Goal: Task Accomplishment & Management: Complete application form

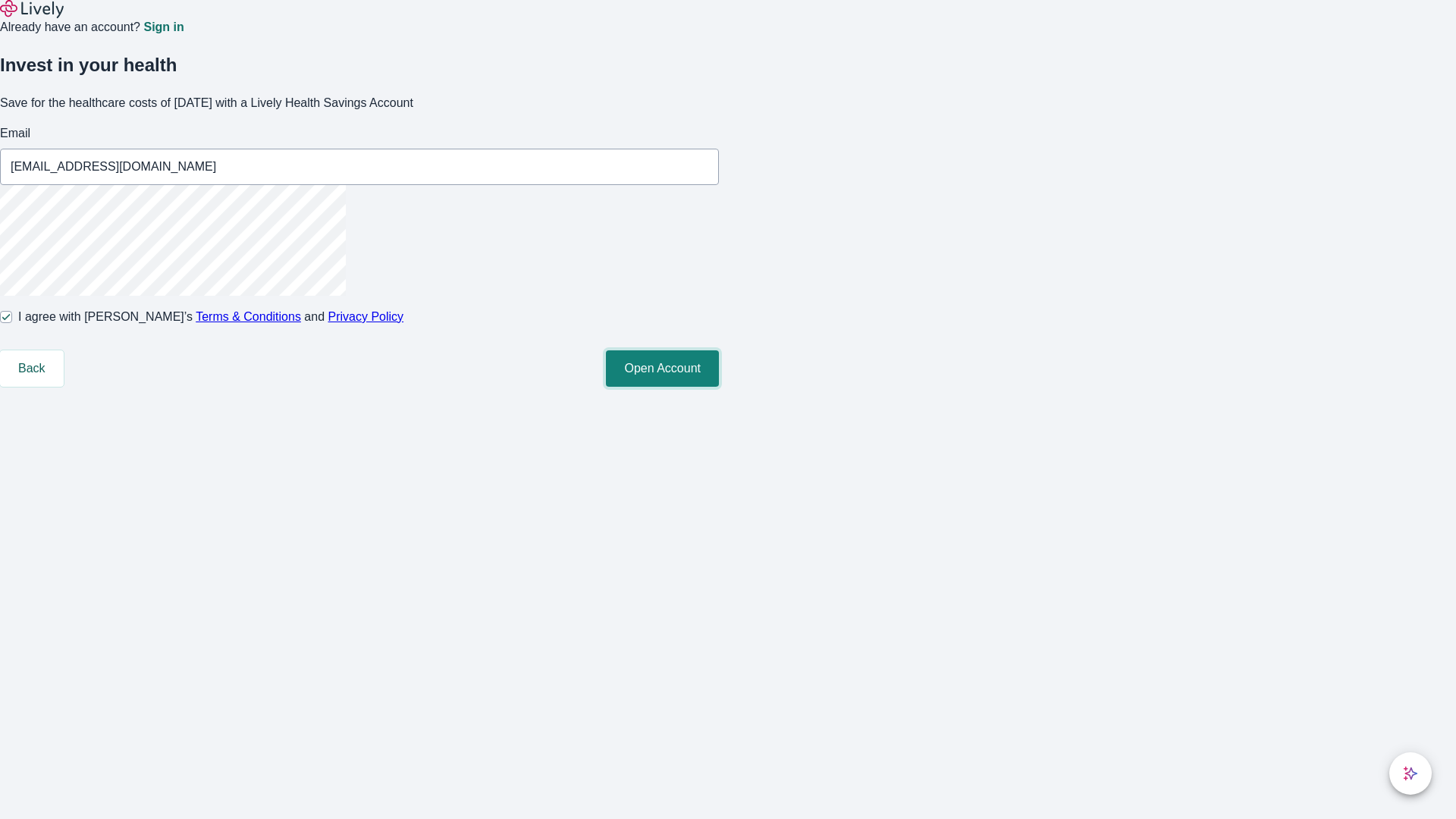
click at [719, 387] on button "Open Account" at bounding box center [662, 368] width 113 height 37
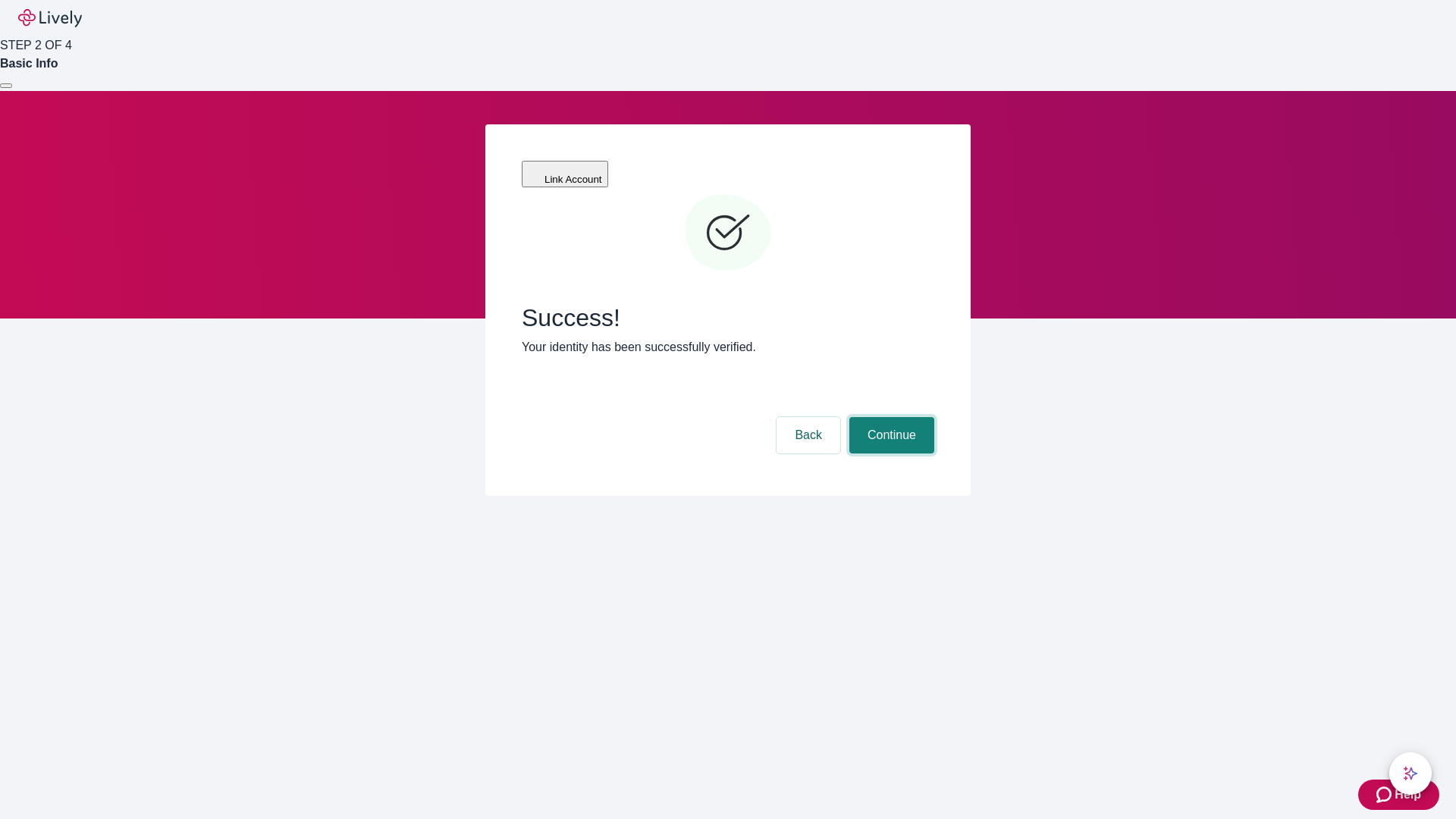
click at [890, 417] on button "Continue" at bounding box center [892, 435] width 85 height 37
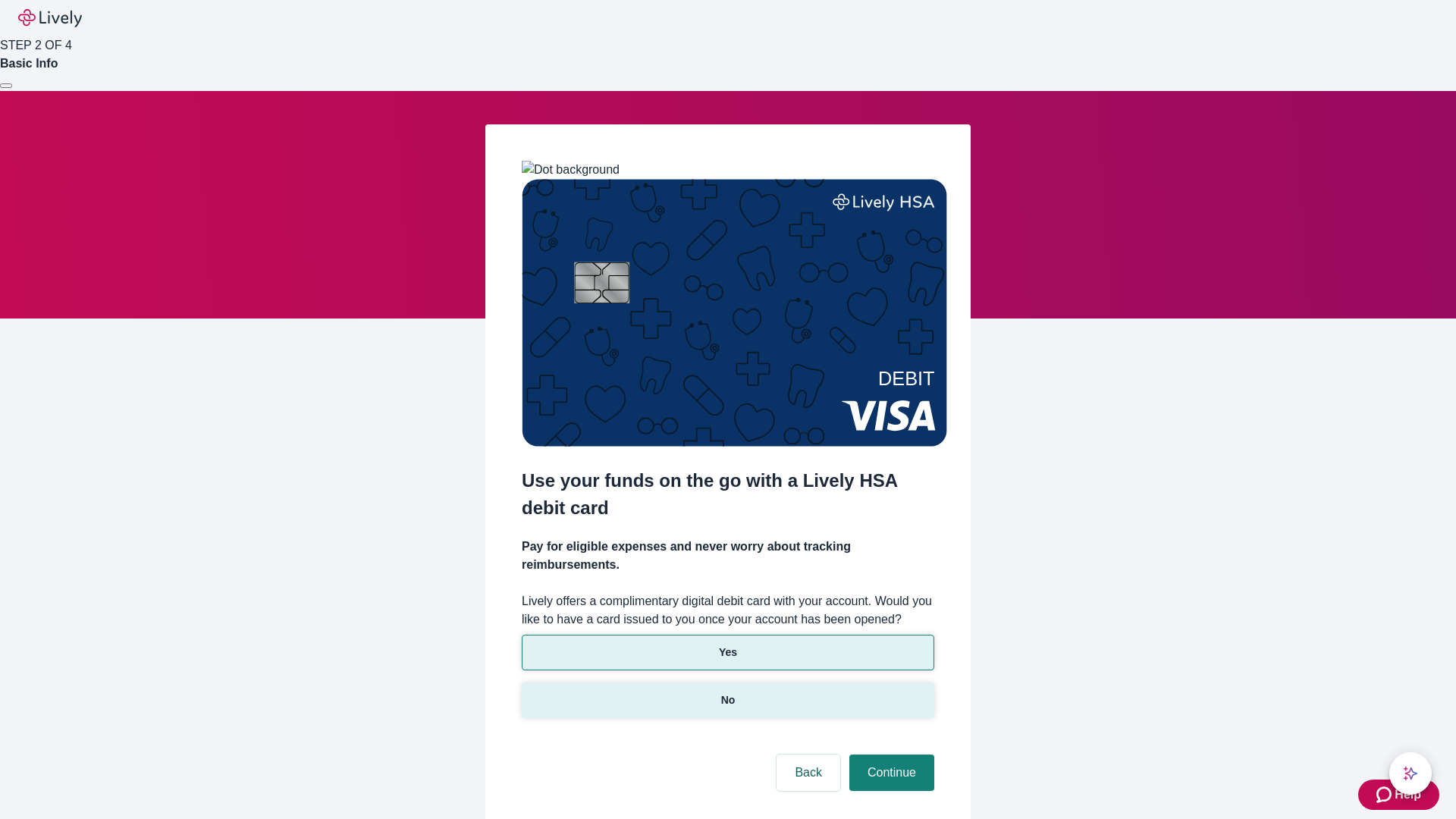
click at [727, 692] on p "No" at bounding box center [728, 700] width 14 height 16
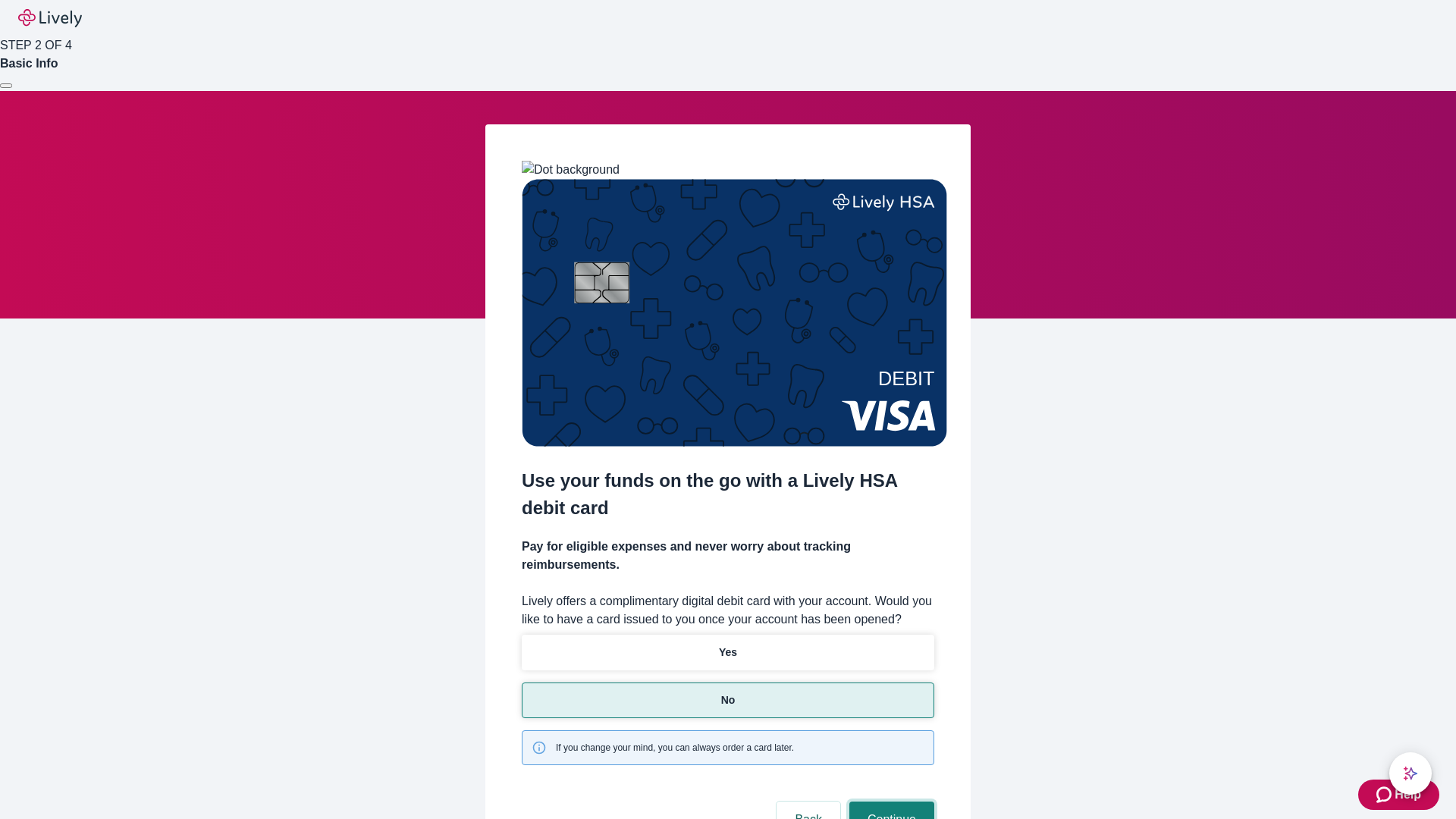
click at [890, 802] on button "Continue" at bounding box center [892, 820] width 85 height 37
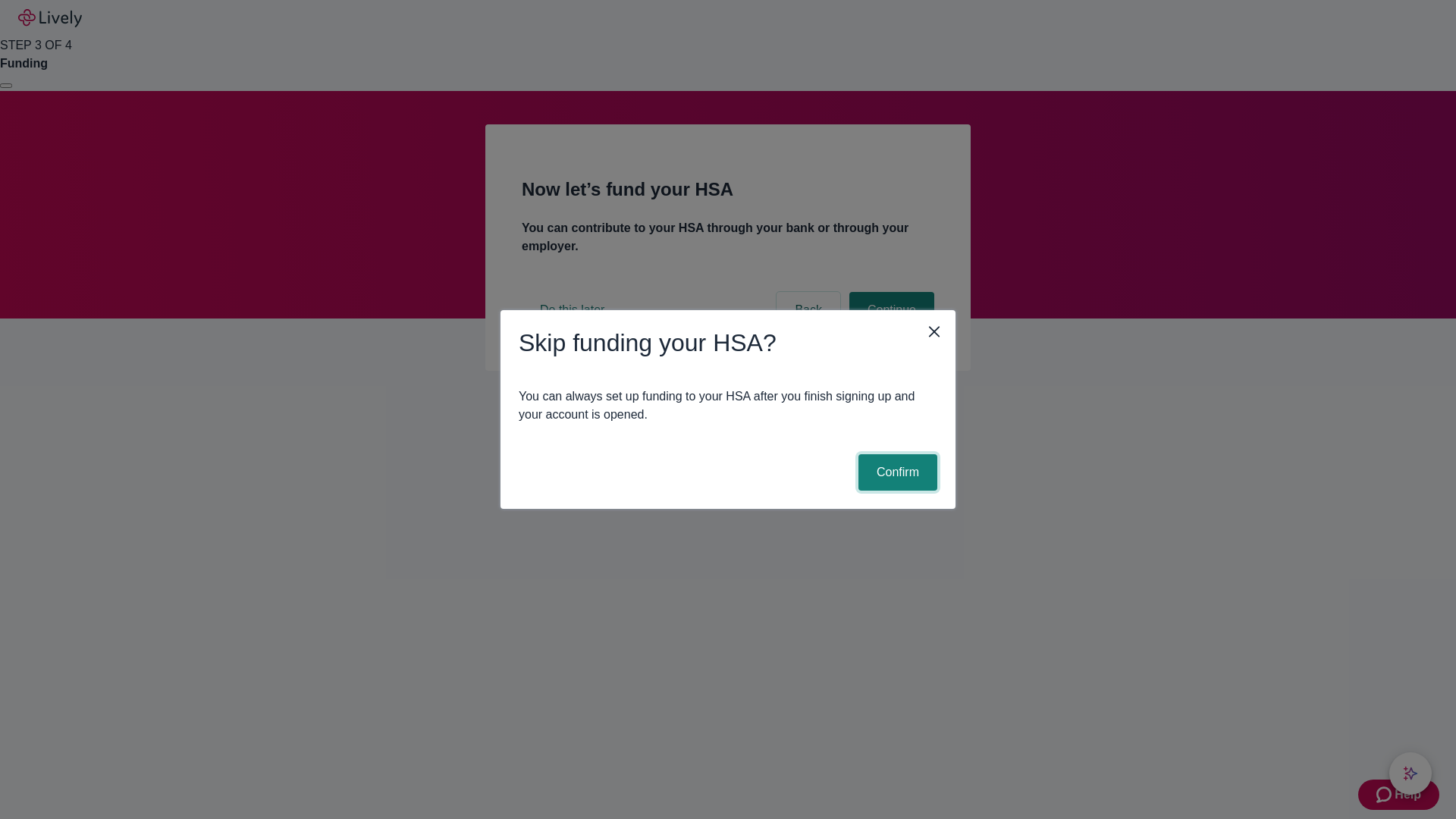
click at [896, 472] on button "Confirm" at bounding box center [898, 472] width 79 height 37
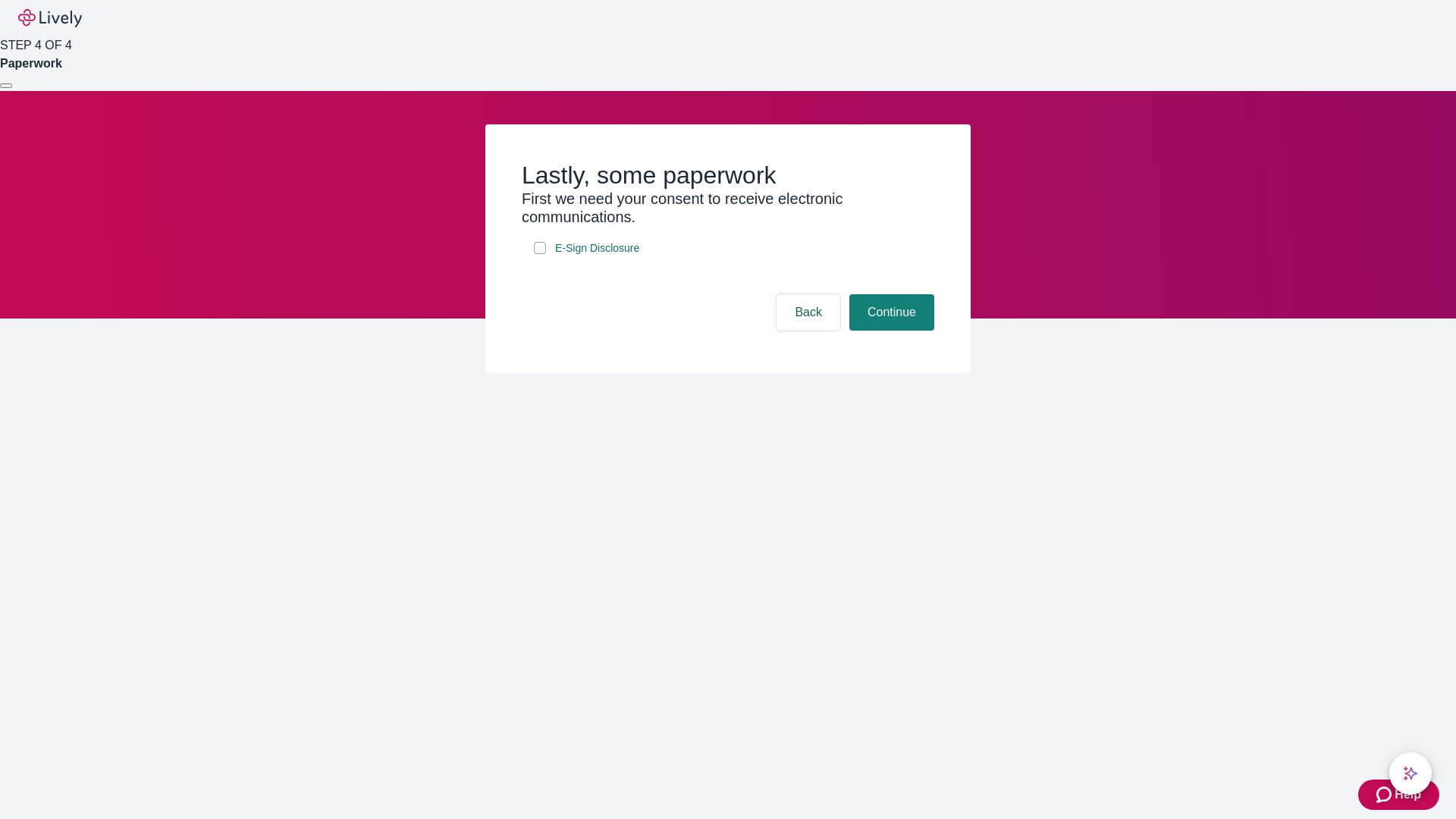
click at [540, 254] on input "E-Sign Disclosure" at bounding box center [540, 247] width 12 height 12
checkbox input "true"
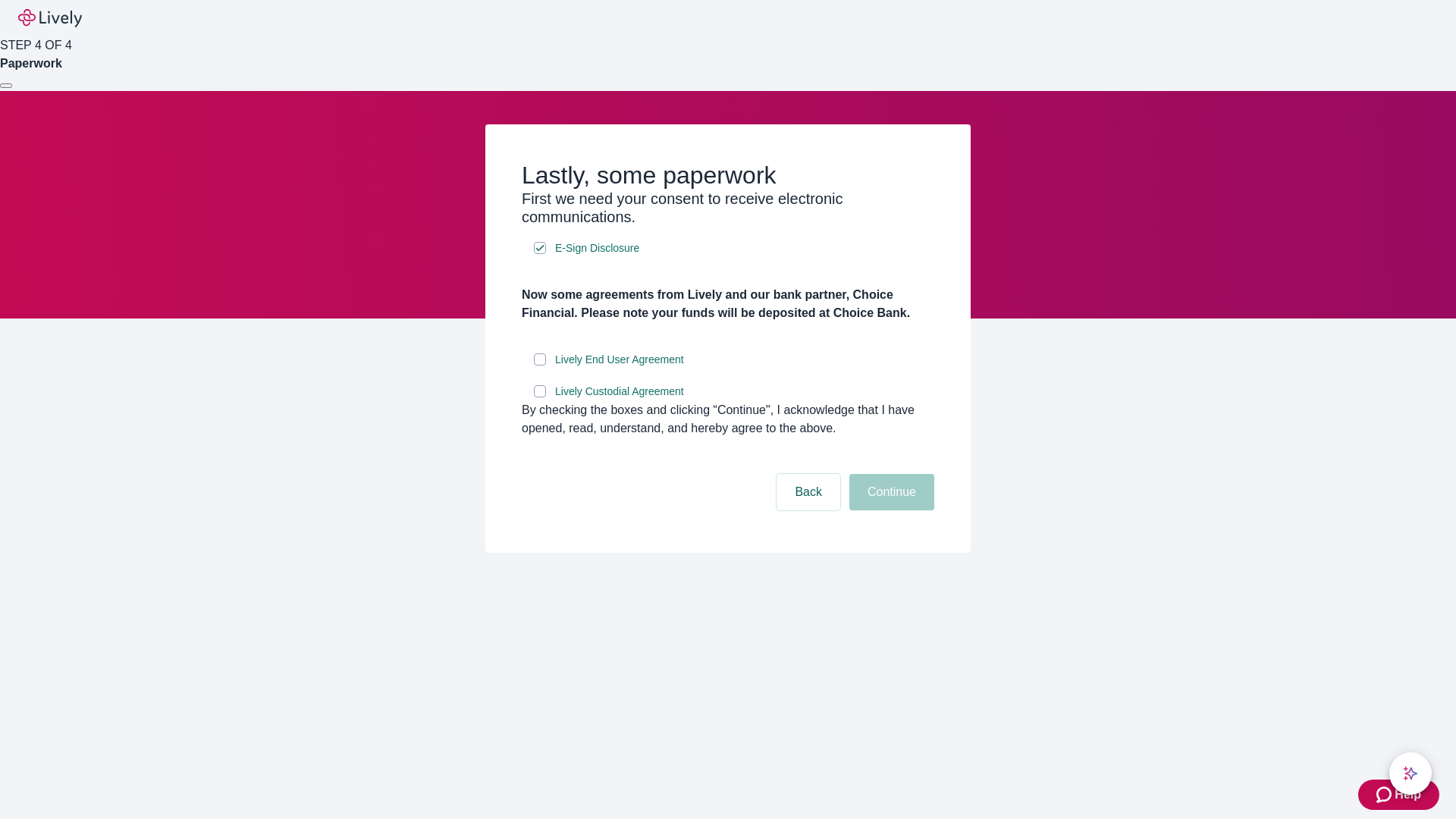
click at [540, 365] on input "Lively End User Agreement" at bounding box center [540, 359] width 12 height 12
checkbox input "true"
click at [540, 397] on input "Lively Custodial Agreement" at bounding box center [540, 391] width 12 height 12
checkbox input "true"
click at [890, 511] on button "Continue" at bounding box center [892, 492] width 85 height 37
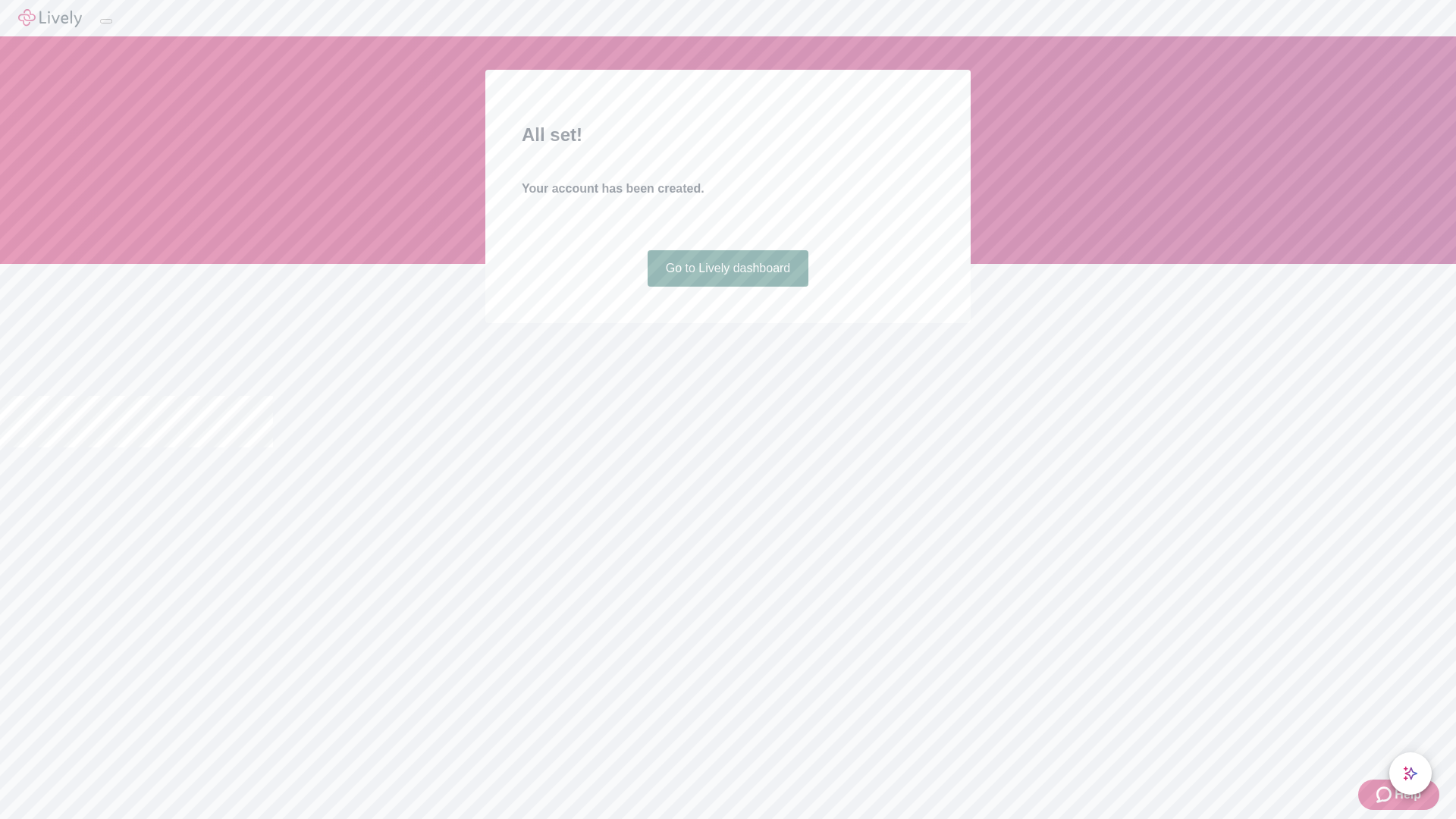
click at [727, 287] on link "Go to Lively dashboard" at bounding box center [728, 268] width 161 height 37
